Goal: Information Seeking & Learning: Learn about a topic

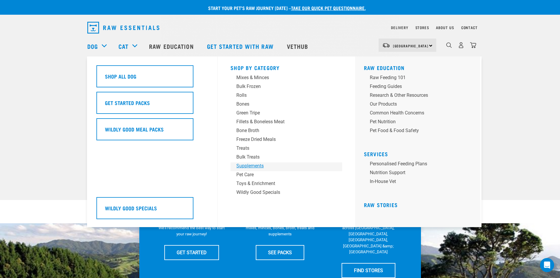
click at [250, 164] on div "Supplements" at bounding box center [282, 165] width 92 height 7
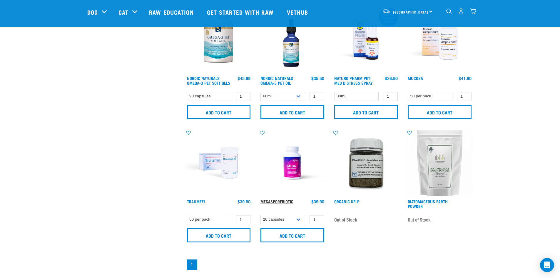
scroll to position [290, 0]
click at [280, 201] on link "MegaSporeBiotic" at bounding box center [276, 201] width 33 height 2
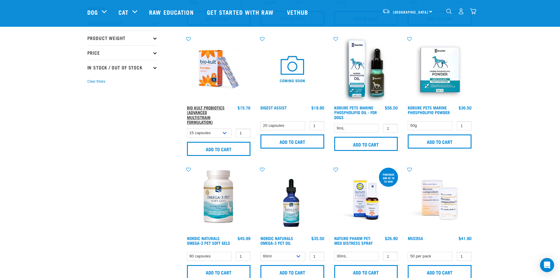
click at [201, 113] on link "Bio Kult Probiotics (Advanced Multistrain Formulation)" at bounding box center [206, 114] width 38 height 16
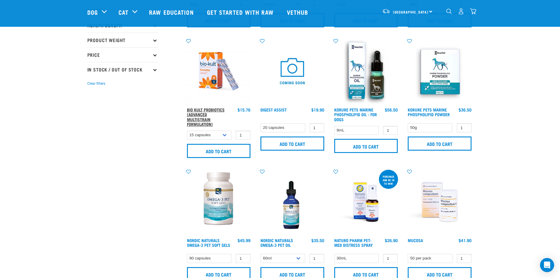
scroll to position [127, 0]
